Goal: Task Accomplishment & Management: Use online tool/utility

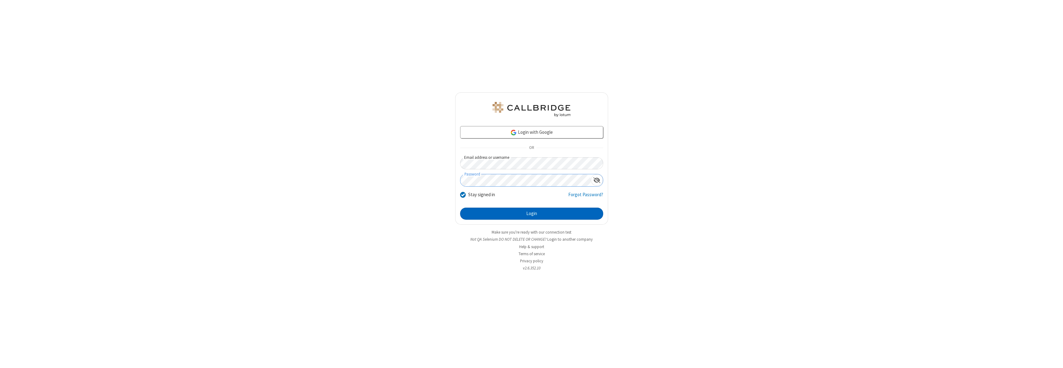
click at [531, 213] on button "Login" at bounding box center [531, 214] width 143 height 12
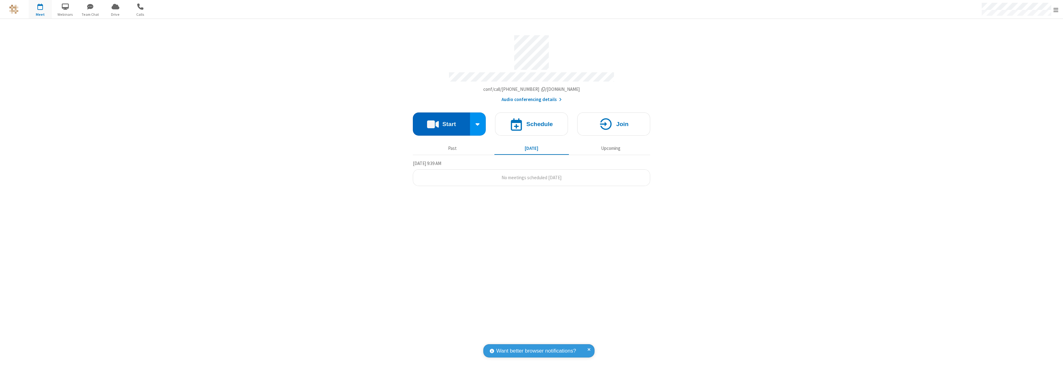
click at [441, 121] on button "Start" at bounding box center [441, 123] width 57 height 23
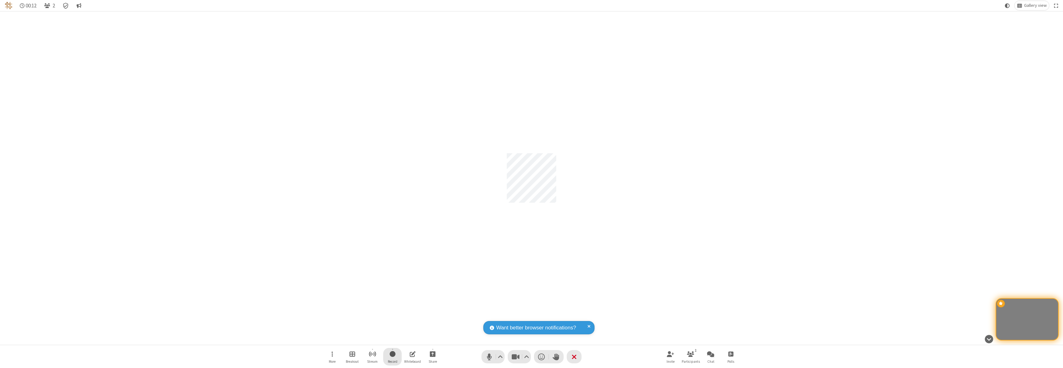
click at [392, 356] on span "Start recording" at bounding box center [393, 354] width 6 height 8
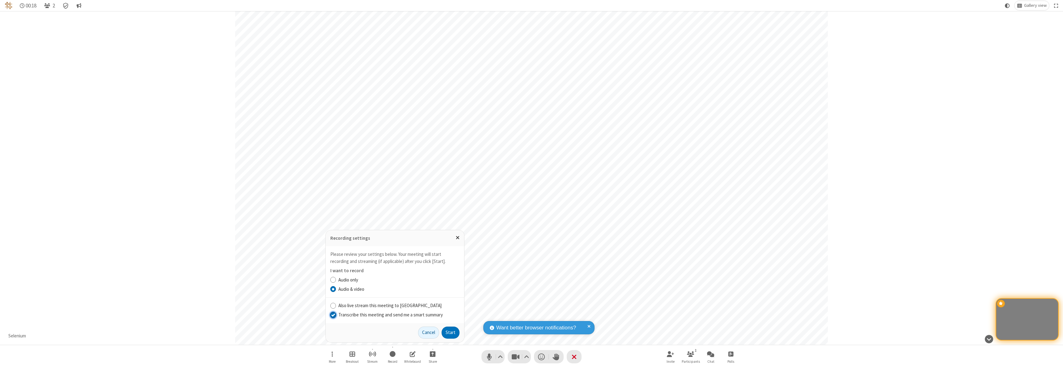
click at [333, 314] on input "Transcribe this meeting and send me a smart summary" at bounding box center [333, 314] width 6 height 6
click at [398, 289] on label "Audio & video" at bounding box center [398, 289] width 121 height 7
click at [336, 289] on input "Audio & video" at bounding box center [333, 289] width 6 height 6
click at [450, 332] on button "Start" at bounding box center [450, 333] width 18 height 12
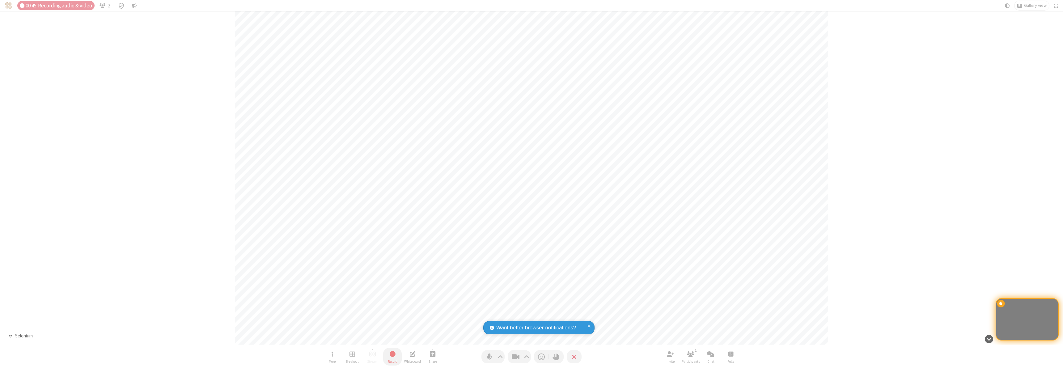
click at [392, 356] on span "Stop recording" at bounding box center [392, 354] width 7 height 8
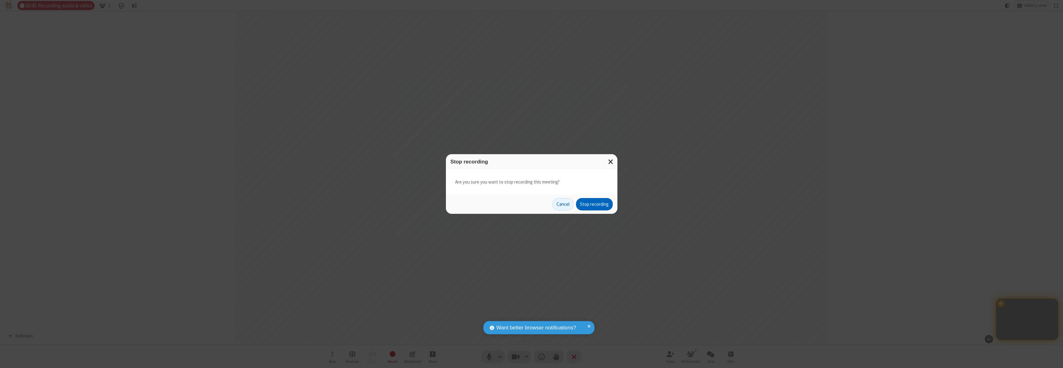
click at [594, 204] on button "Stop recording" at bounding box center [594, 204] width 37 height 12
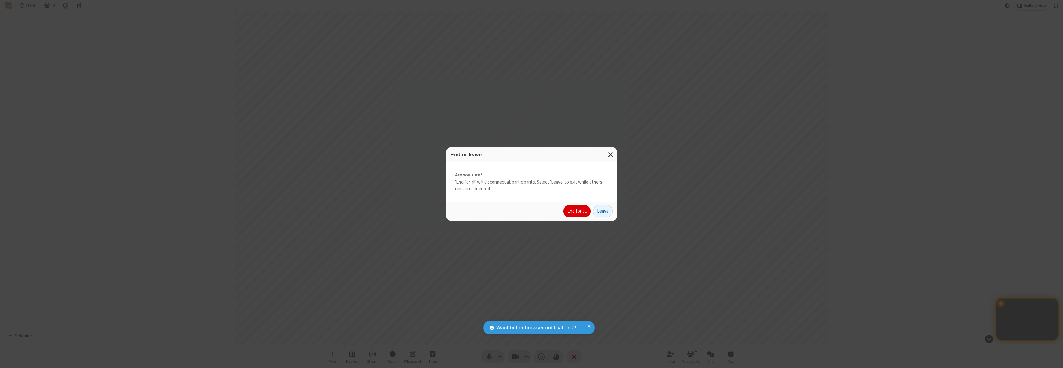
click at [577, 211] on button "End for all" at bounding box center [576, 211] width 27 height 12
